Goal: Transaction & Acquisition: Purchase product/service

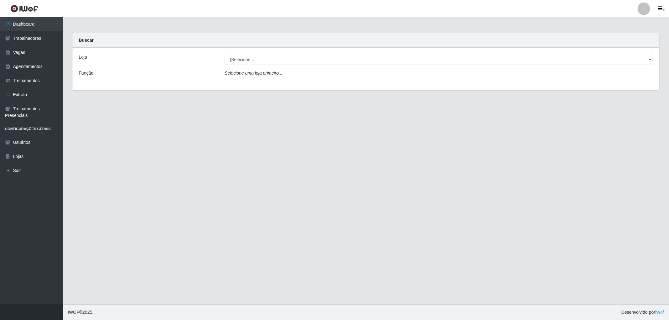
click at [274, 65] on div "Loja [Selecione...] The Pow Pizzaria Delivery - Miramar Função Selecione uma lo…" at bounding box center [365, 69] width 587 height 43
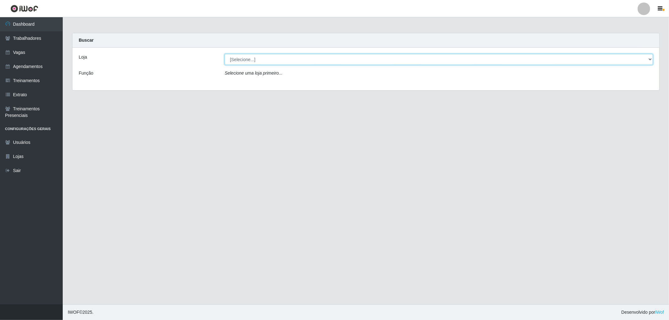
click at [273, 64] on select "[Selecione...] The Pow Pizzaria Delivery - [GEOGRAPHIC_DATA]" at bounding box center [439, 59] width 429 height 11
select select "322"
click at [225, 54] on select "[Selecione...] The Pow Pizzaria Delivery - [GEOGRAPHIC_DATA]" at bounding box center [439, 59] width 429 height 11
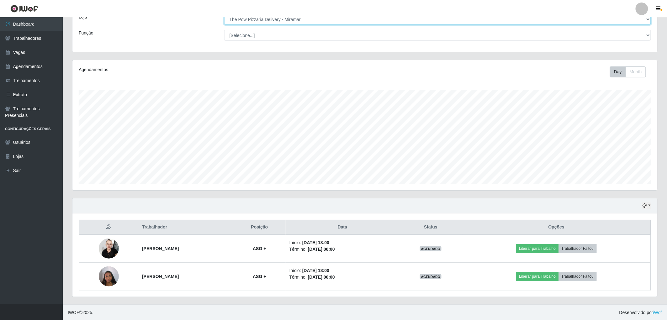
scroll to position [41, 0]
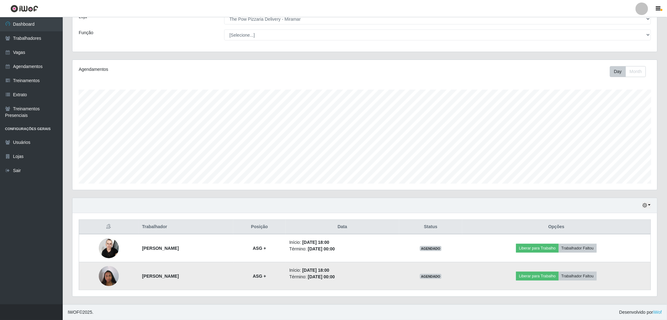
click at [112, 281] on img at bounding box center [109, 276] width 20 height 27
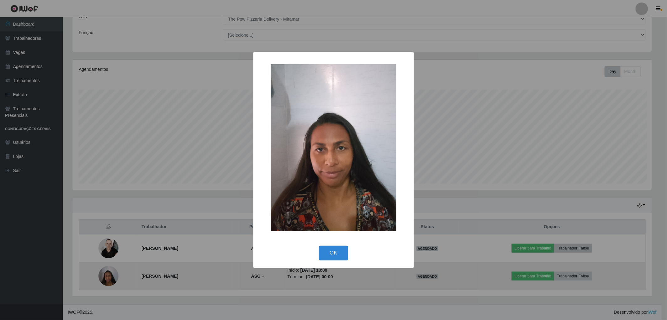
scroll to position [130, 581]
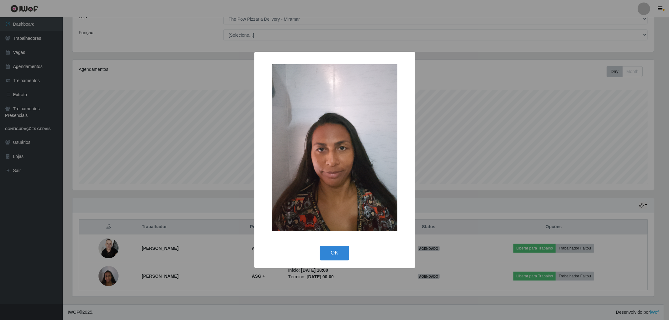
click at [107, 255] on div "× OK Cancel" at bounding box center [334, 160] width 669 height 320
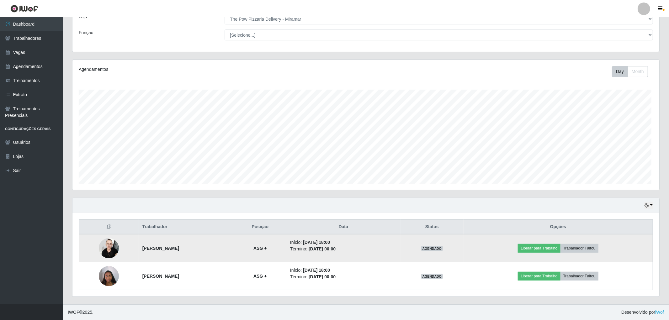
scroll to position [130, 585]
click at [105, 252] on img at bounding box center [109, 248] width 20 height 27
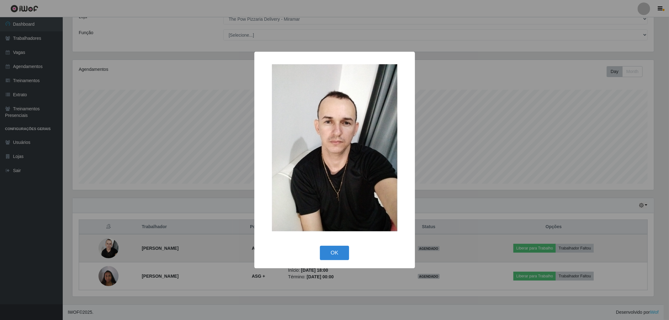
click at [105, 252] on div "× OK Cancel" at bounding box center [334, 160] width 669 height 320
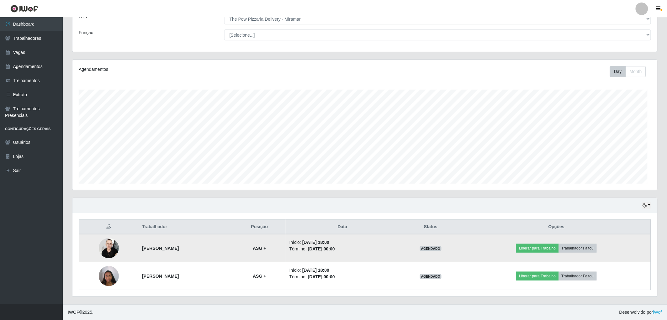
scroll to position [130, 585]
click at [110, 245] on img at bounding box center [109, 248] width 20 height 27
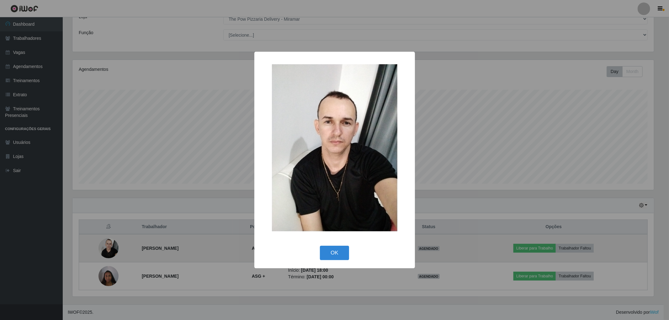
click at [110, 245] on div "× OK Cancel" at bounding box center [334, 160] width 669 height 320
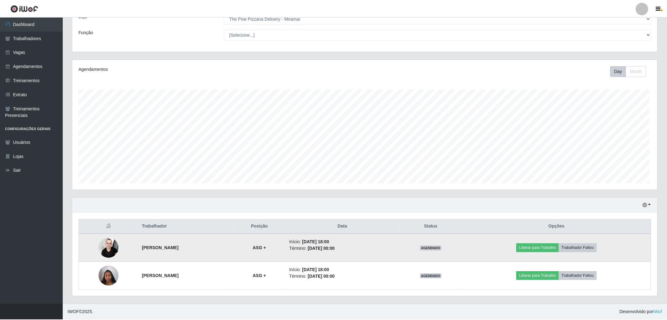
scroll to position [130, 585]
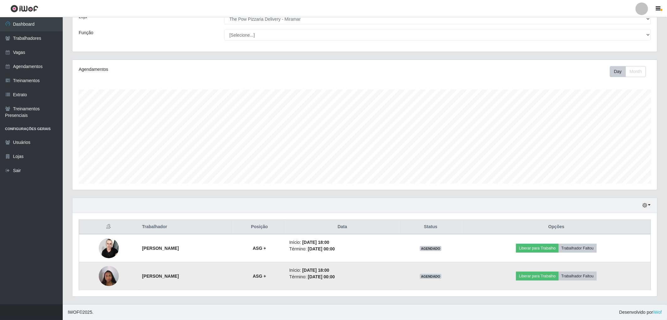
click at [106, 269] on img at bounding box center [109, 276] width 20 height 27
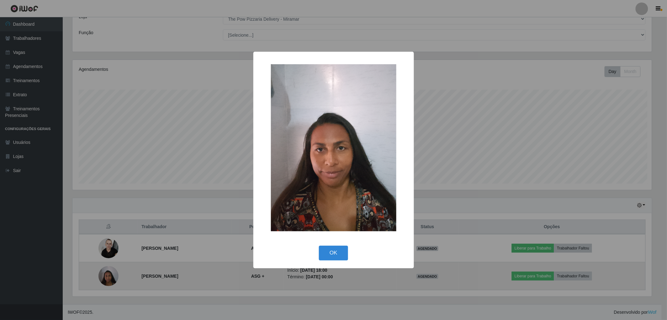
scroll to position [130, 581]
click at [106, 269] on div "× OK Cancel" at bounding box center [334, 160] width 669 height 320
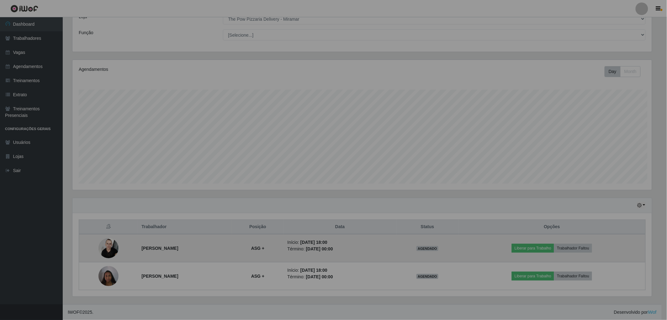
scroll to position [130, 585]
